Goal: Task Accomplishment & Management: Use online tool/utility

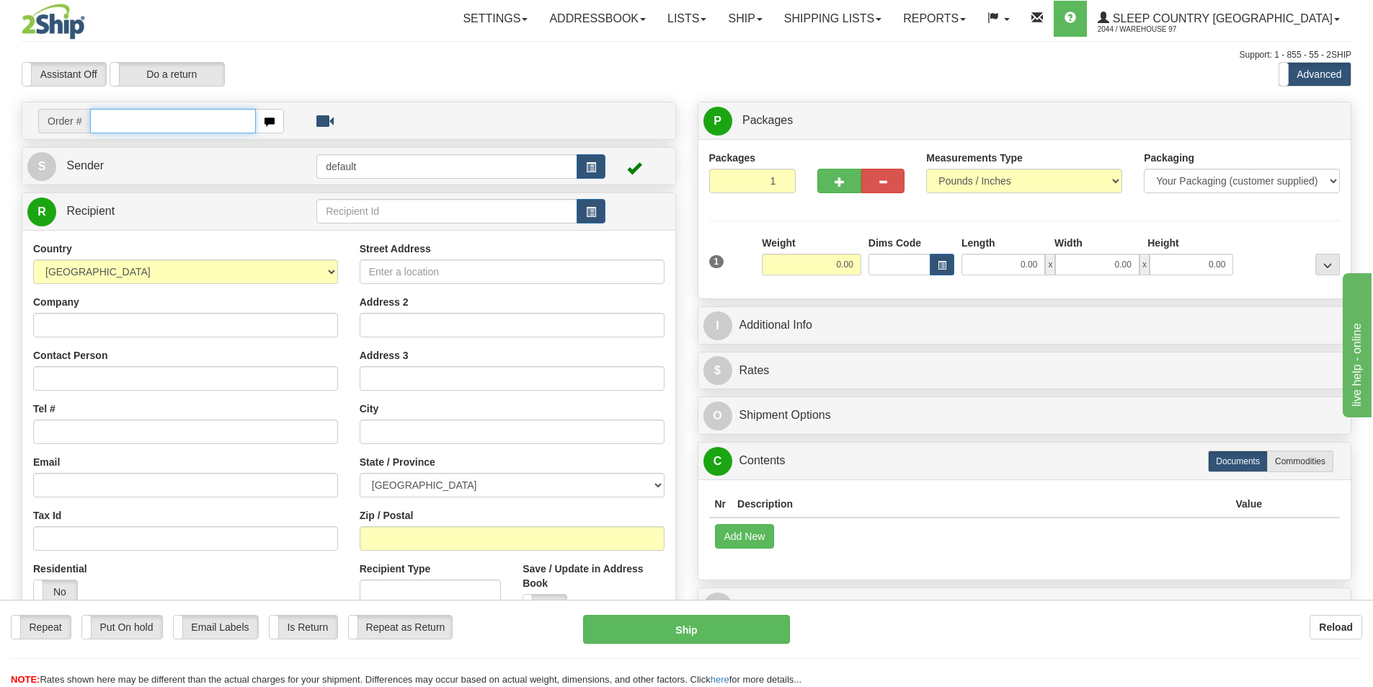
drag, startPoint x: 110, startPoint y: 115, endPoint x: 138, endPoint y: 105, distance: 29.2
click at [110, 115] on input "text" at bounding box center [173, 121] width 166 height 25
paste input "9002I122013"
type input "9002I122013"
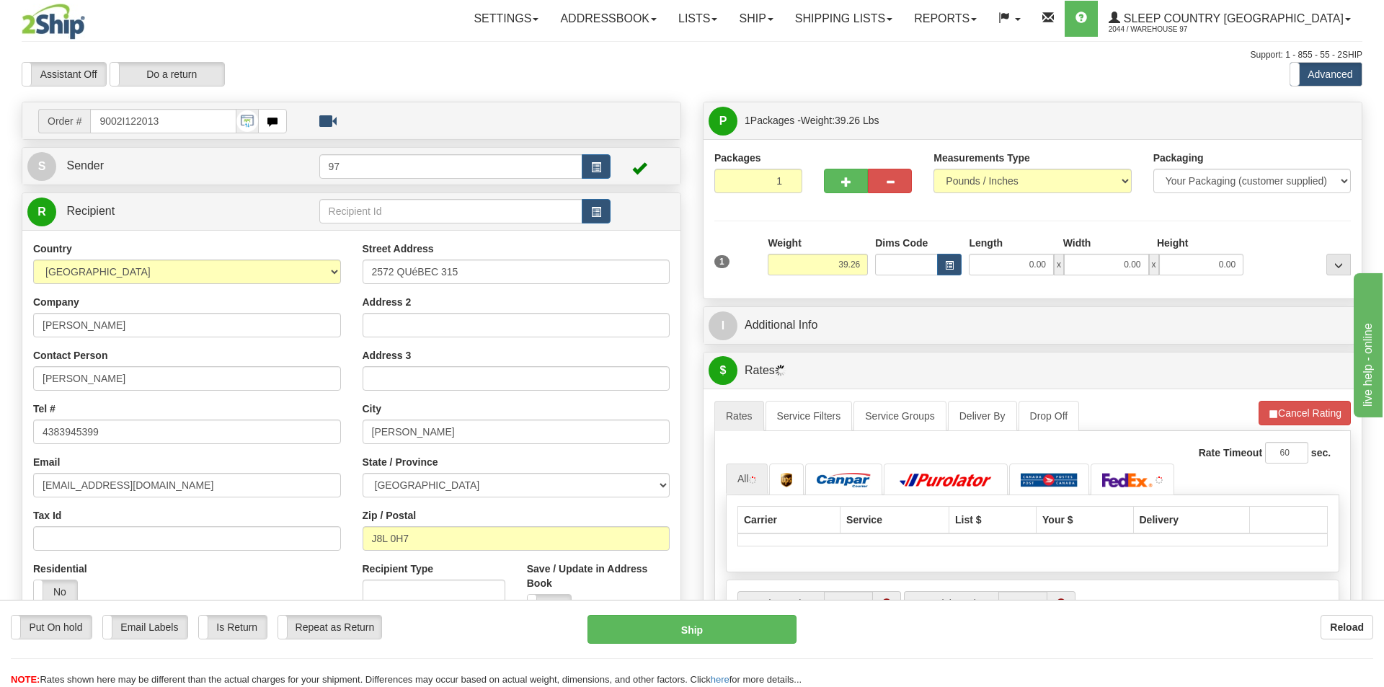
type input "L'ANGE-GARDIEN"
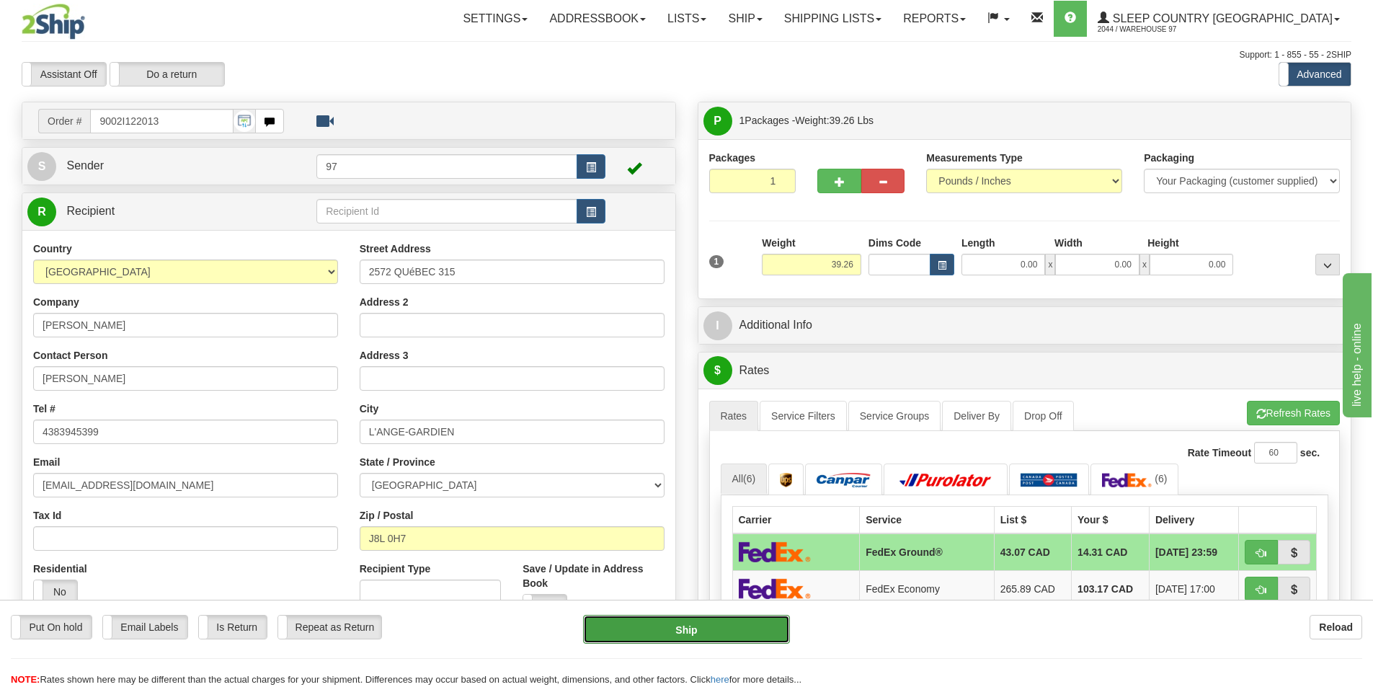
click at [670, 636] on button "Ship" at bounding box center [686, 629] width 207 height 29
type input "92"
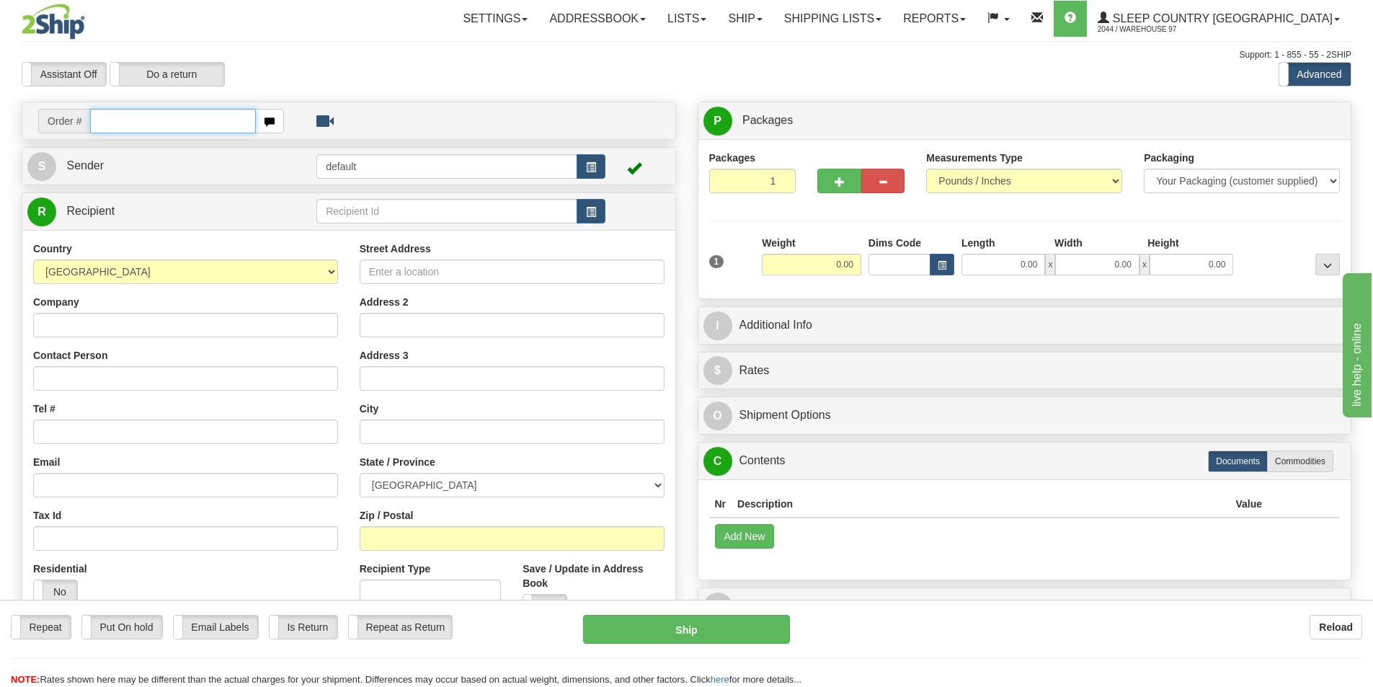
click at [116, 125] on input "text" at bounding box center [173, 121] width 166 height 25
paste input "9000I119952"
type input "9000I119952"
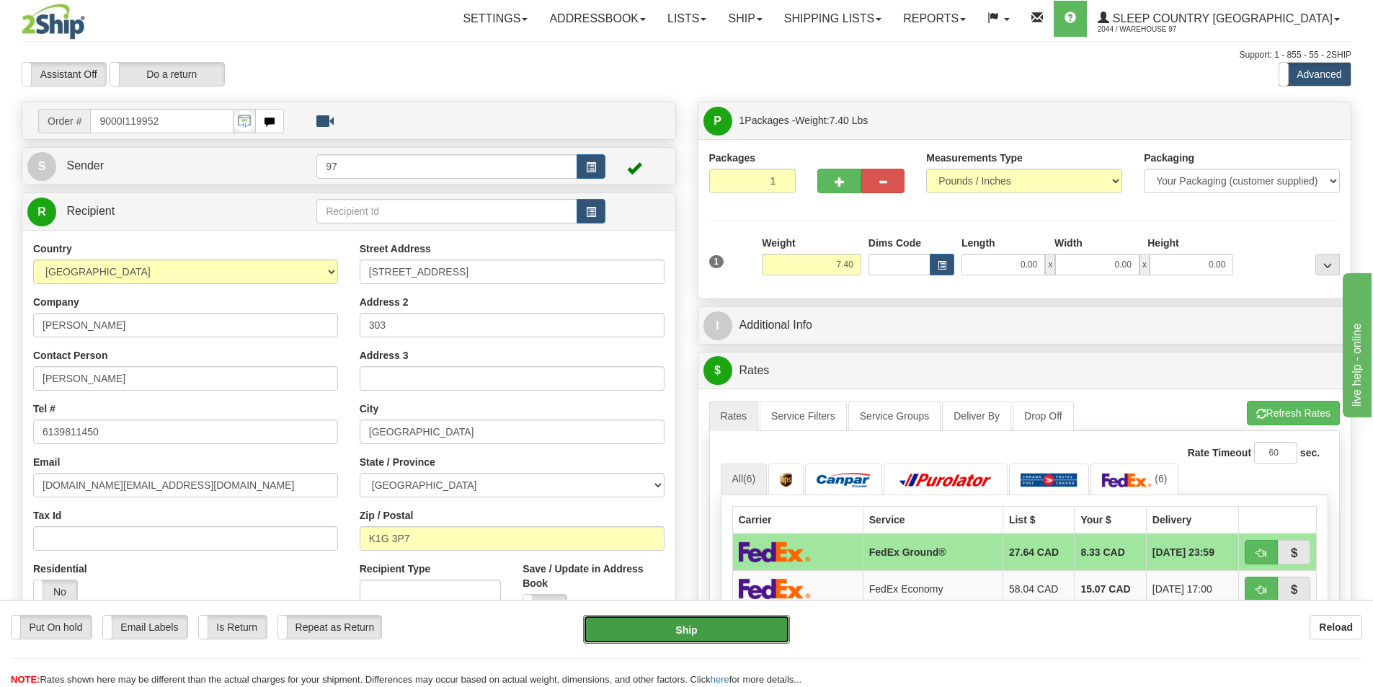
click at [685, 641] on button "Ship" at bounding box center [686, 629] width 207 height 29
type input "92"
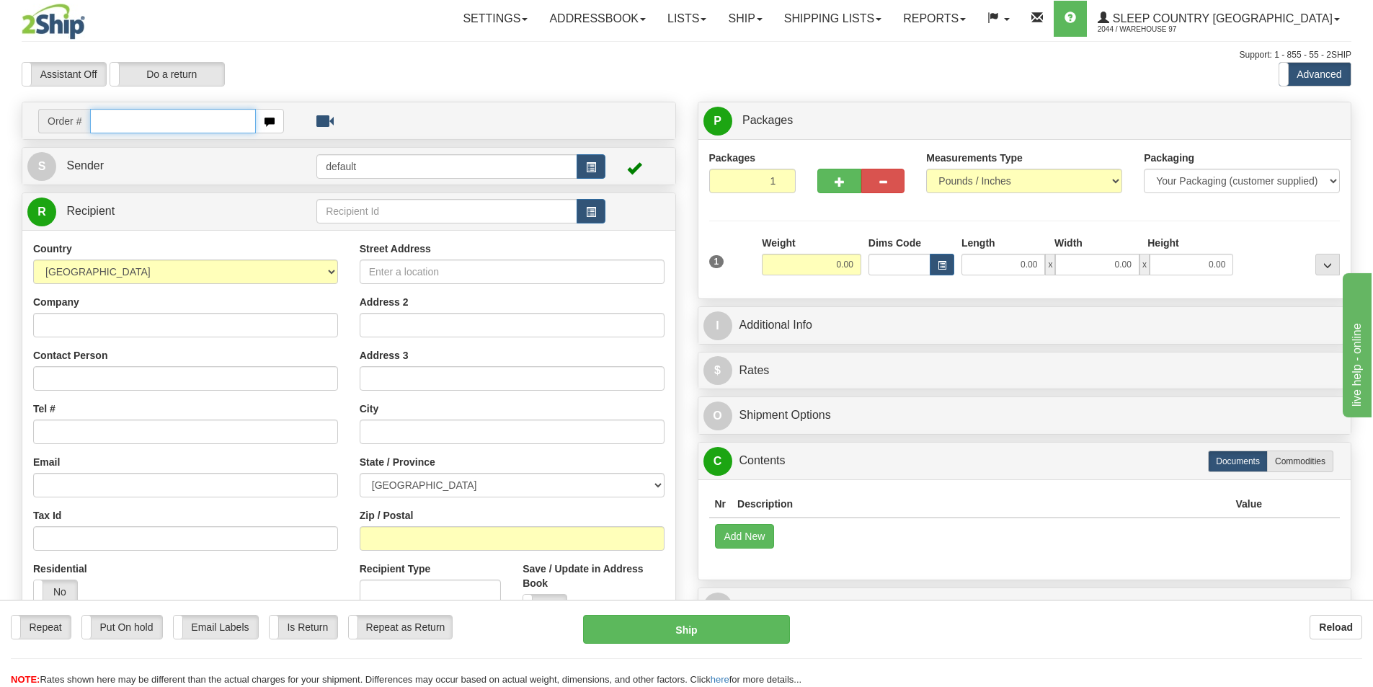
click at [198, 124] on input "text" at bounding box center [173, 121] width 166 height 25
paste input "9000I119312"
type input "9000I119312"
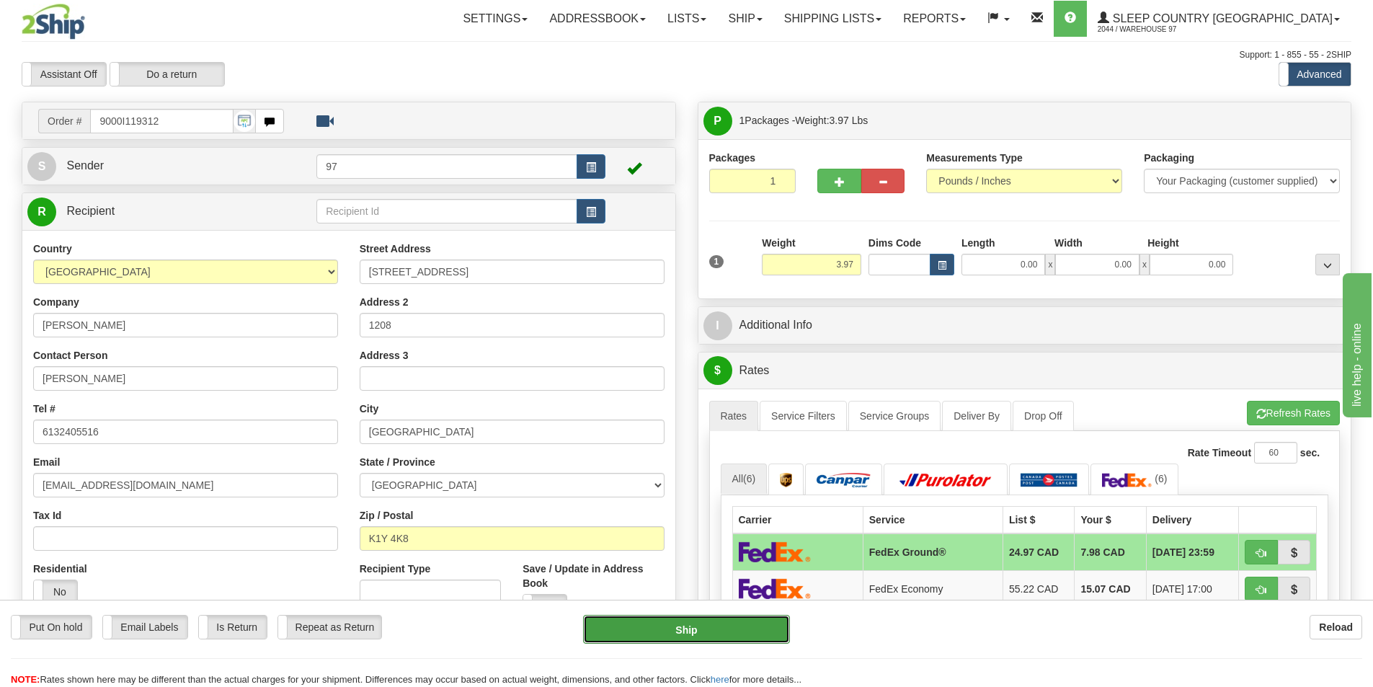
click at [680, 627] on button "Ship" at bounding box center [686, 629] width 207 height 29
type input "92"
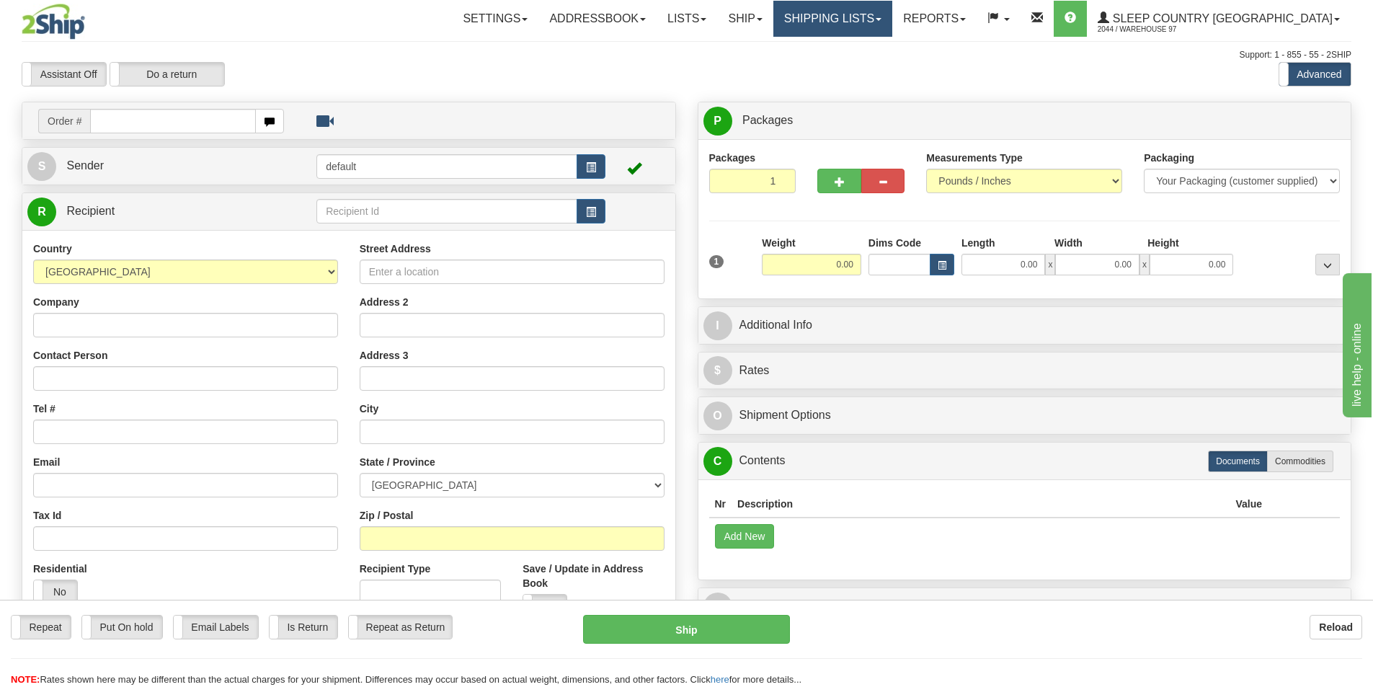
click at [880, 22] on link "Shipping lists" at bounding box center [832, 19] width 119 height 36
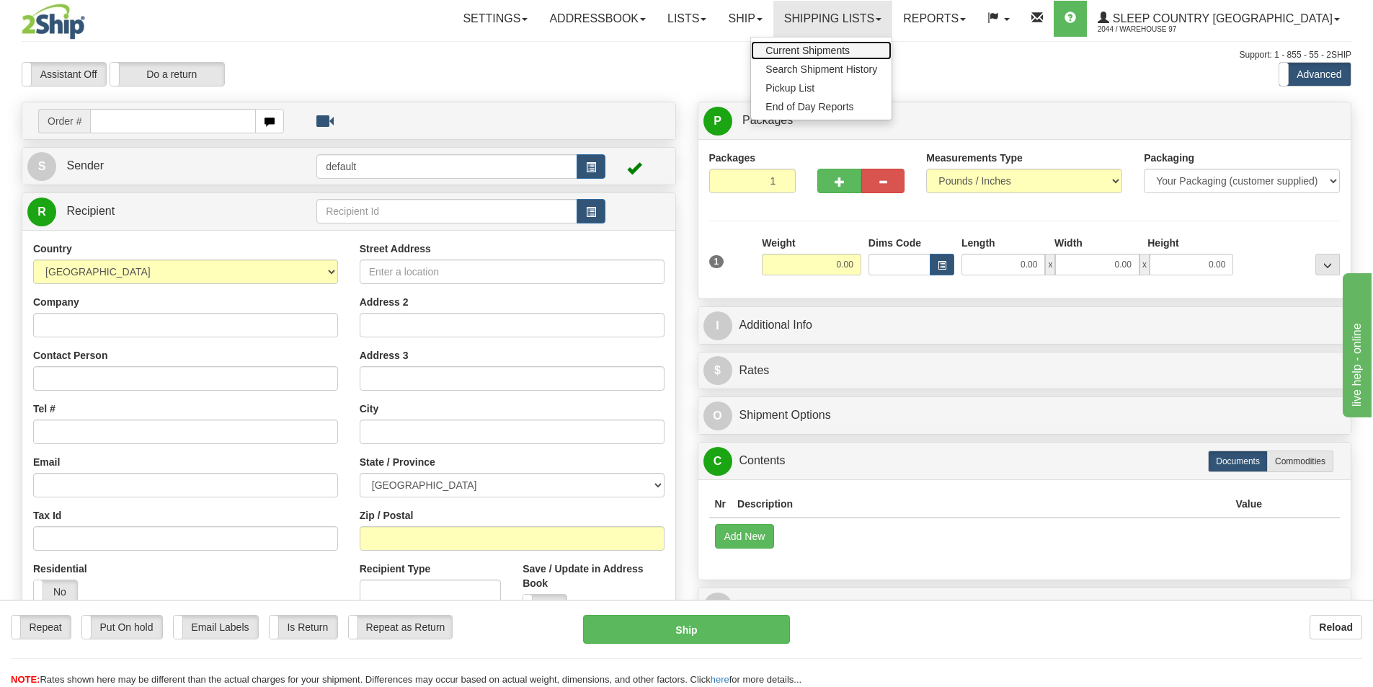
click at [850, 50] on span "Current Shipments" at bounding box center [807, 51] width 84 height 12
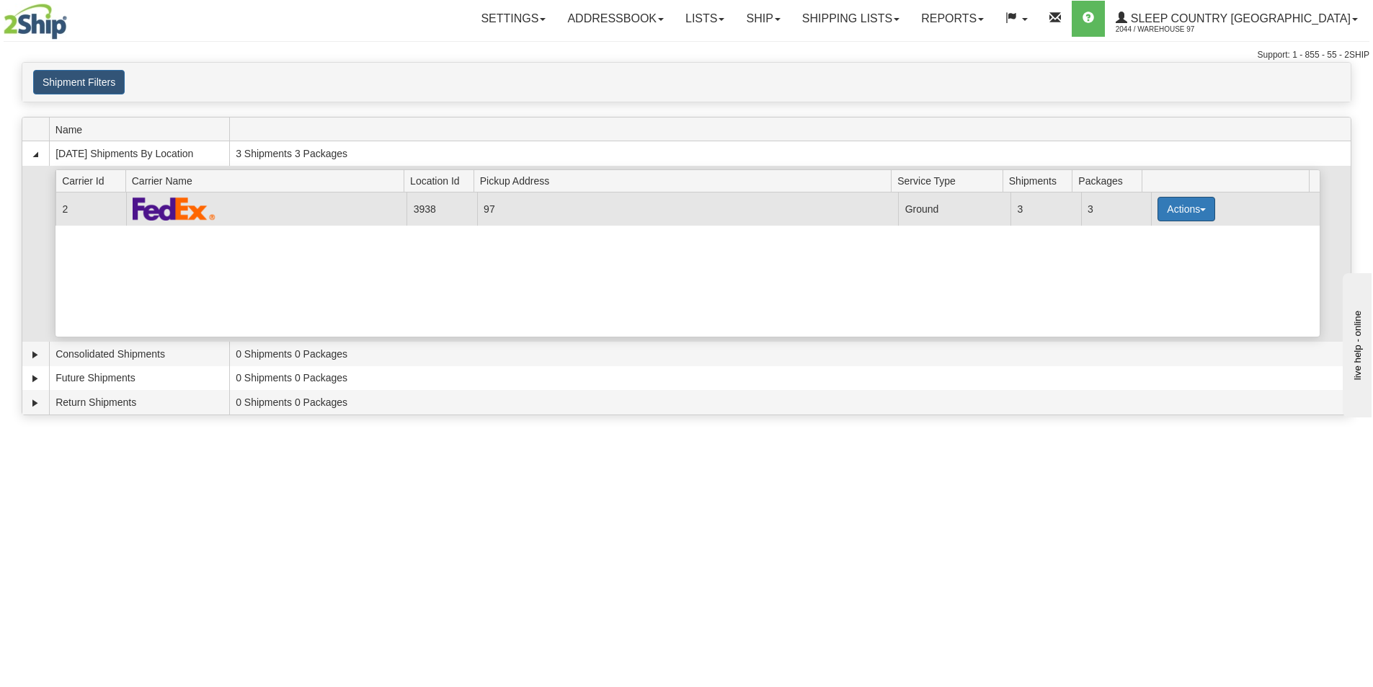
click at [1169, 210] on button "Actions" at bounding box center [1186, 209] width 58 height 25
click at [1142, 233] on span "Details" at bounding box center [1133, 236] width 39 height 10
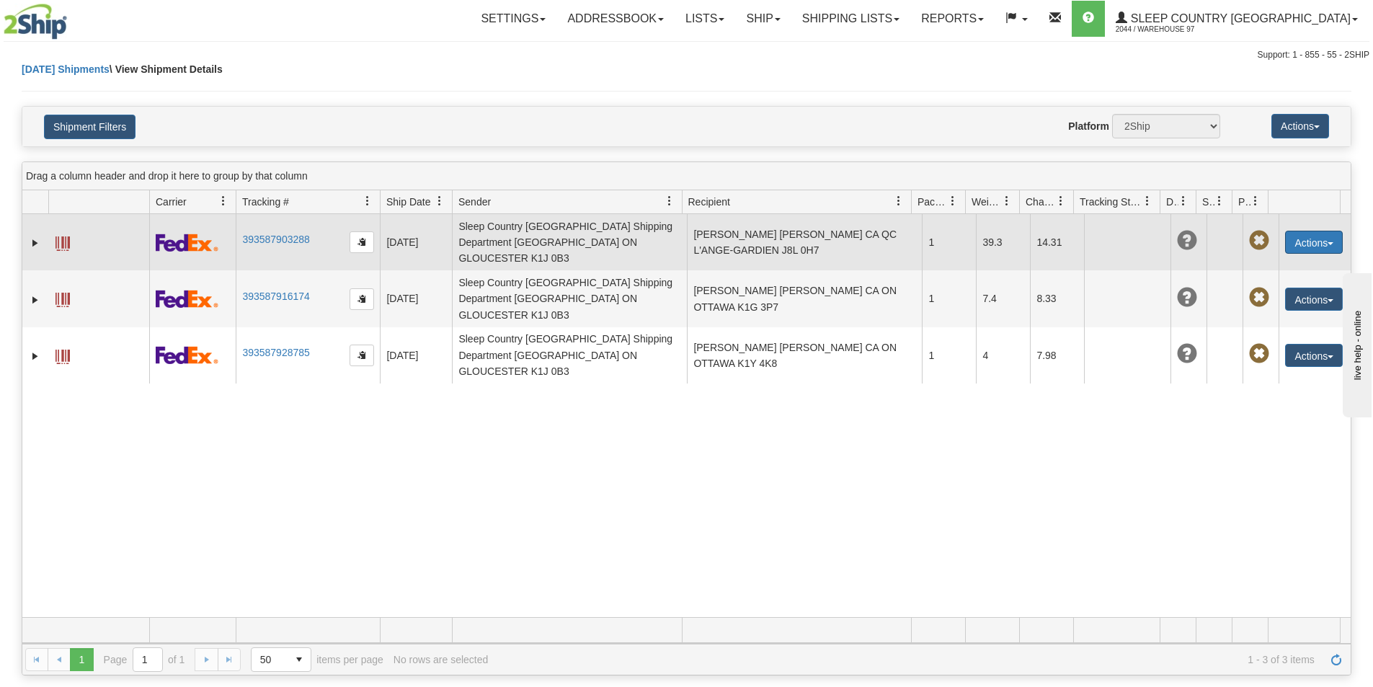
click at [1307, 243] on button "Actions" at bounding box center [1314, 242] width 58 height 23
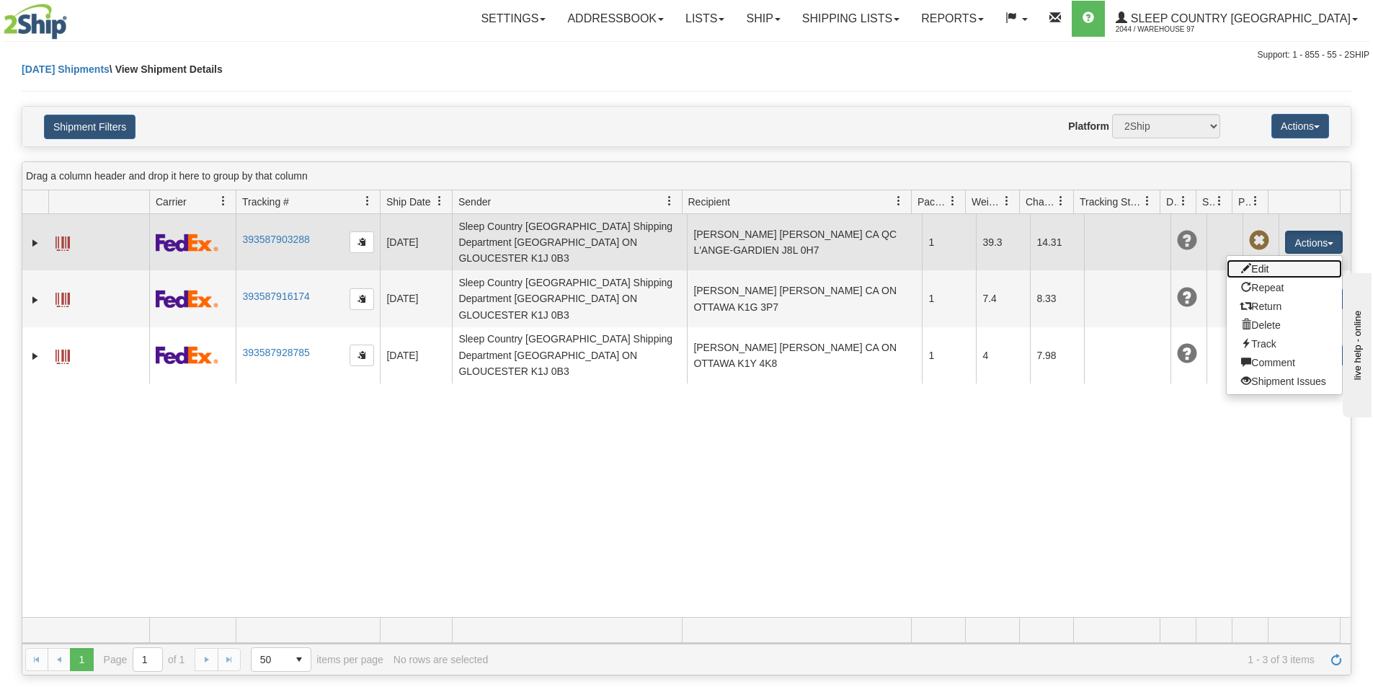
click at [1253, 265] on link "Edit" at bounding box center [1284, 268] width 115 height 19
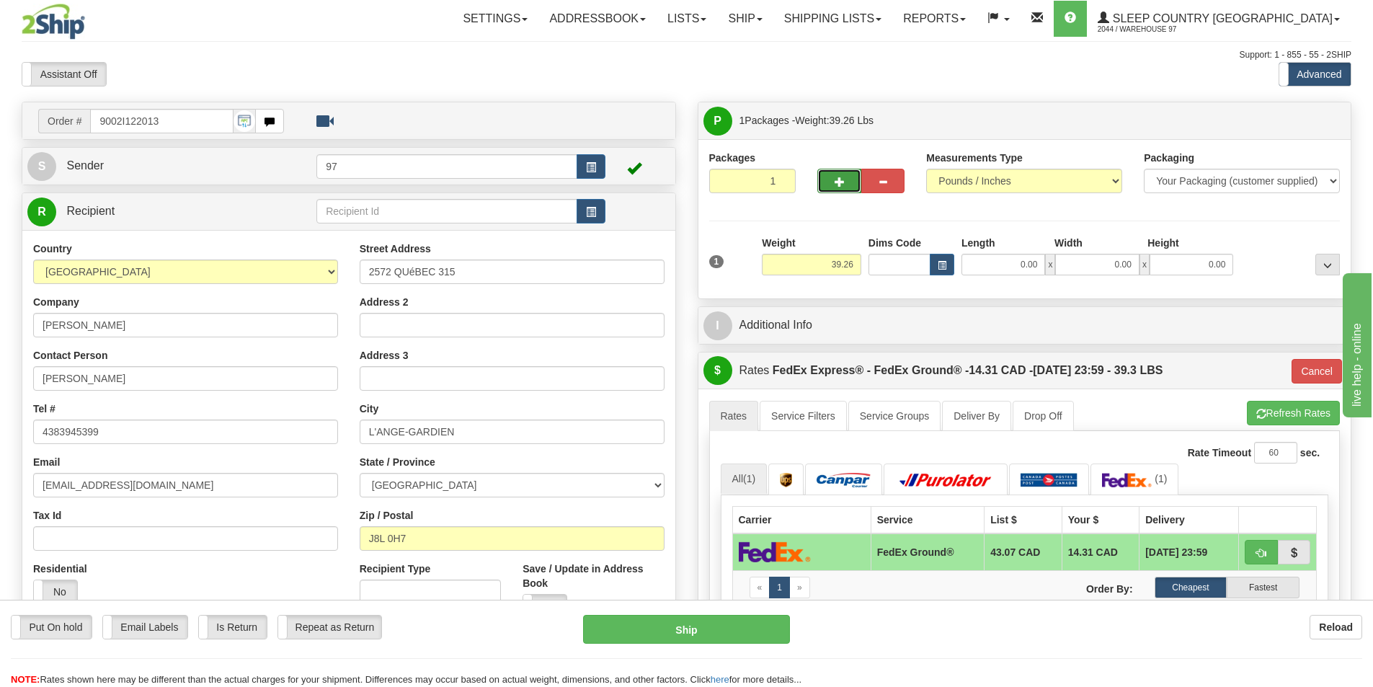
click at [836, 181] on span "button" at bounding box center [840, 181] width 10 height 9
type input "2"
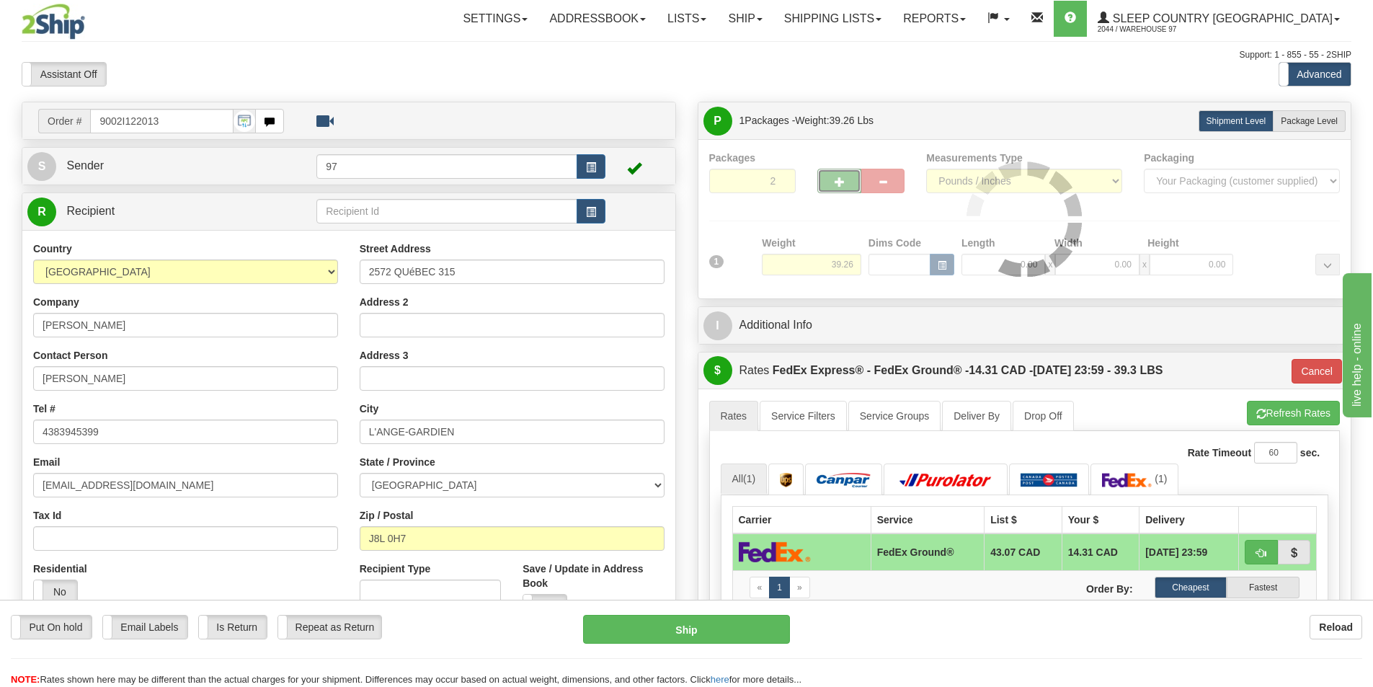
type input "92"
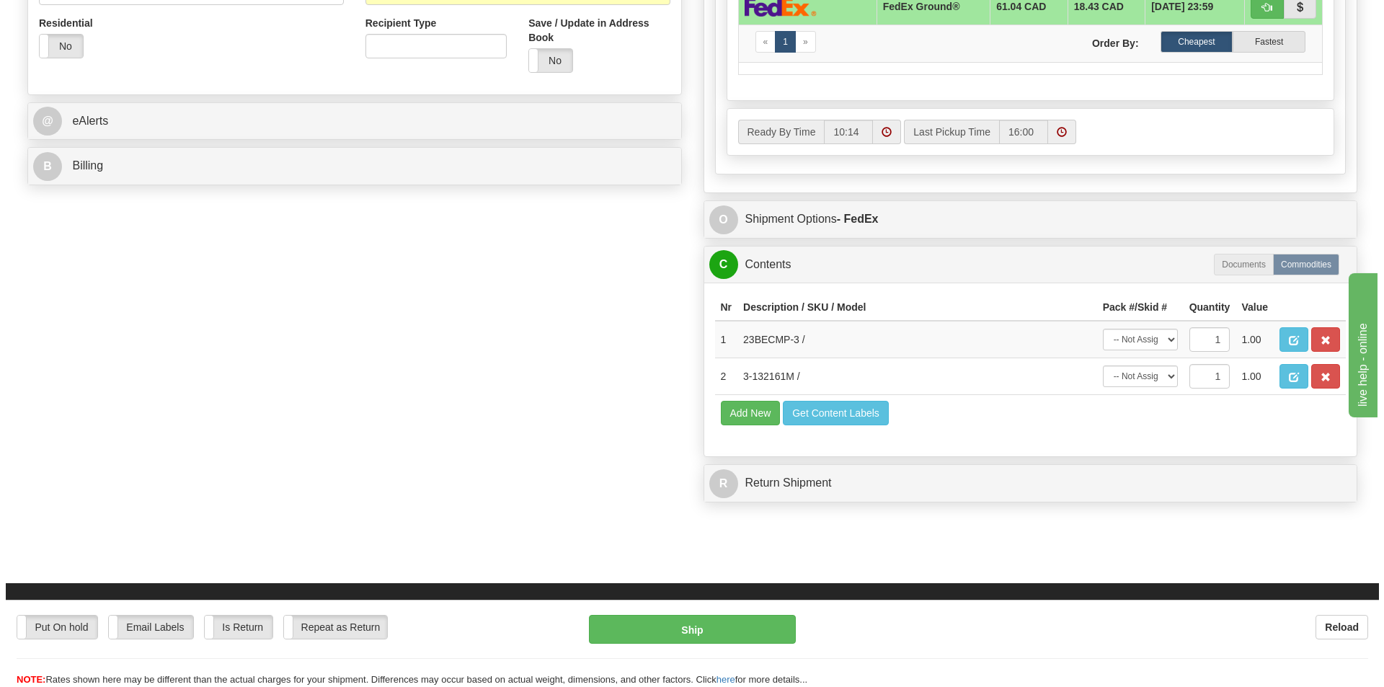
scroll to position [649, 0]
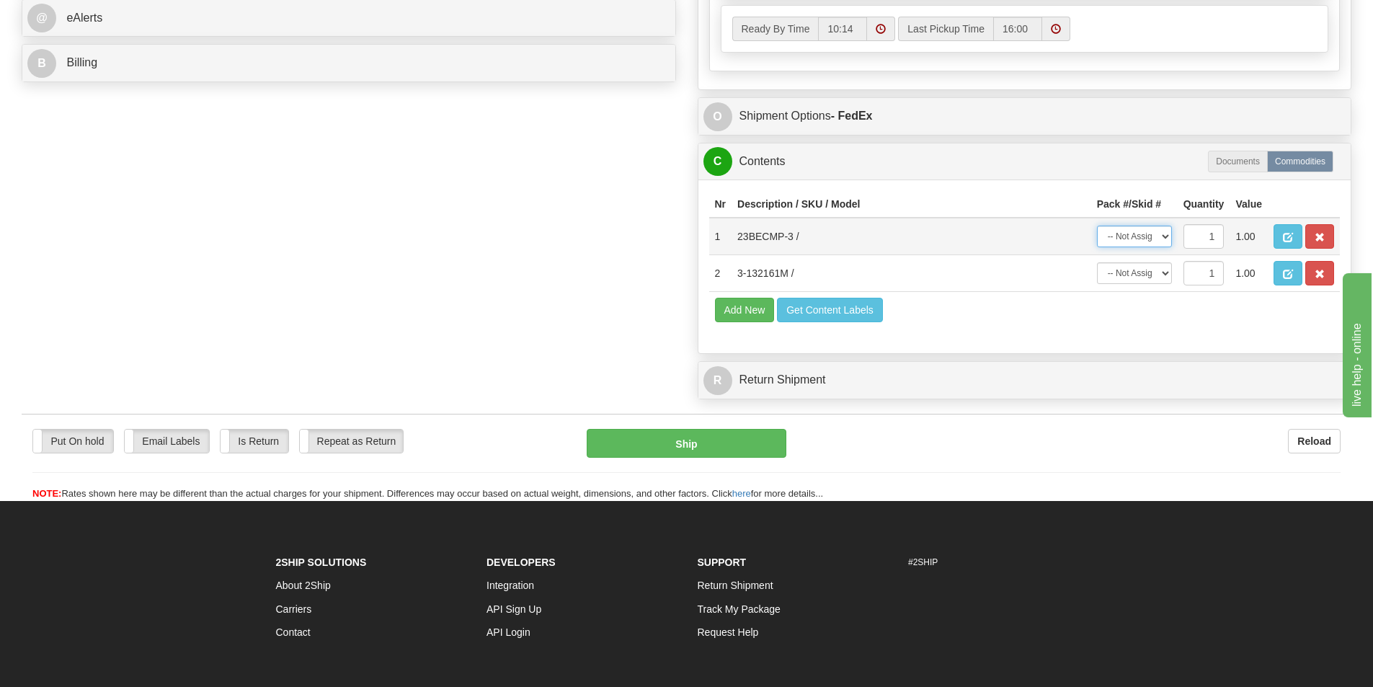
click at [1129, 236] on select "-- Not Assigned -- Package 1 Package 2" at bounding box center [1134, 237] width 75 height 22
select select "0"
click at [1097, 226] on select "-- Not Assigned -- Package 1 Package 2" at bounding box center [1134, 237] width 75 height 22
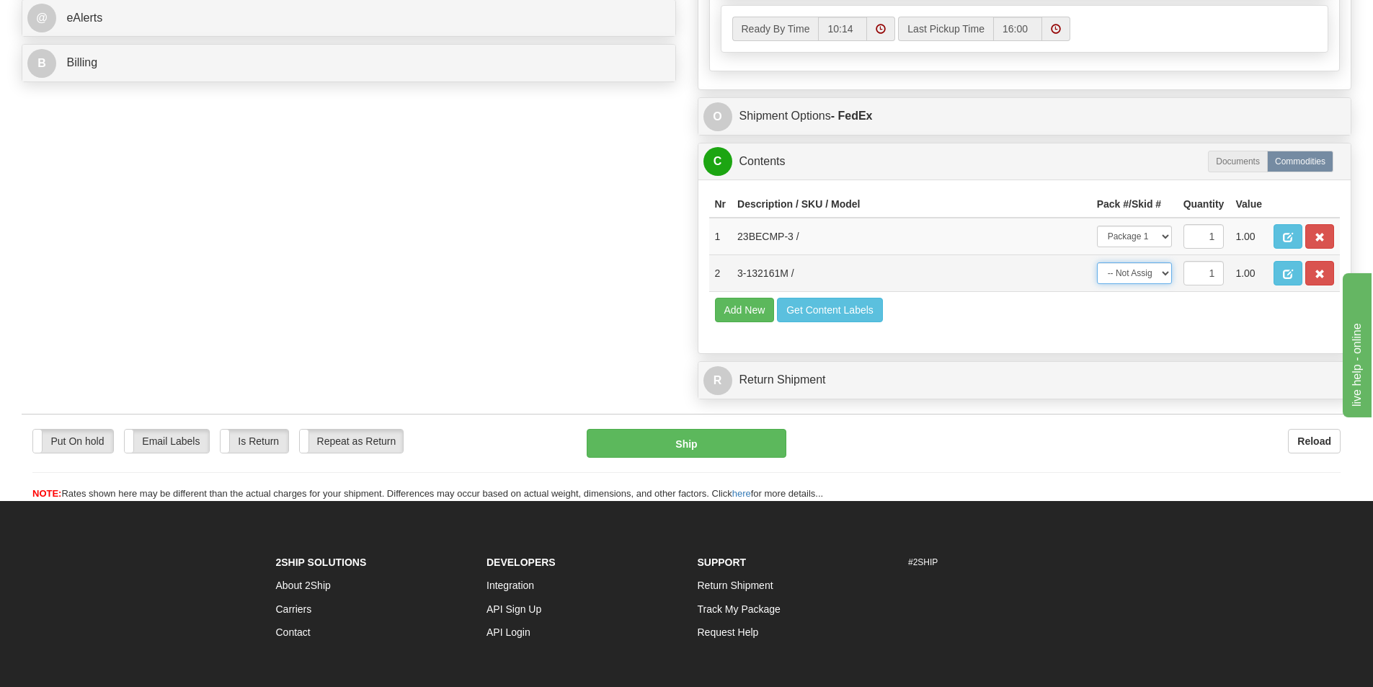
click at [1136, 267] on select "-- Not Assigned -- Package 1 Package 2" at bounding box center [1134, 273] width 75 height 22
select select "1"
click at [1097, 262] on select "-- Not Assigned -- Package 1 Package 2" at bounding box center [1134, 273] width 75 height 22
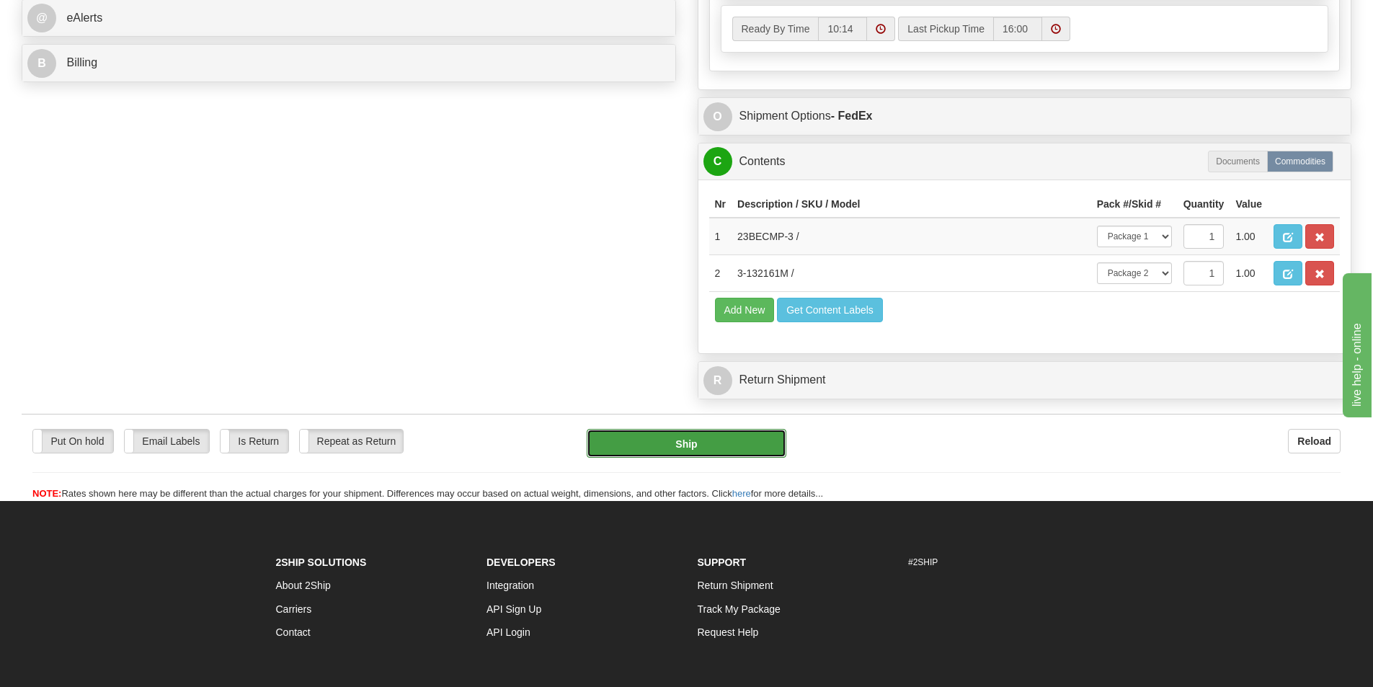
click at [687, 450] on button "Ship" at bounding box center [687, 443] width 200 height 29
